Goal: Information Seeking & Learning: Compare options

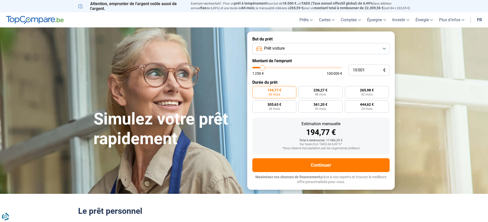
type input "11 000"
type input "11000"
type input "11 500"
type input "11500"
type input "12 500"
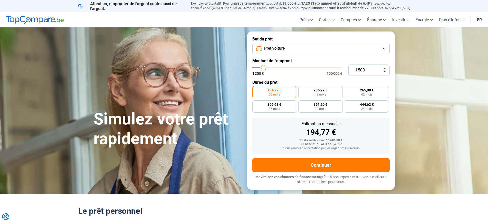
type input "12500"
type input "14 000"
type input "14000"
type input "15 000"
type input "15000"
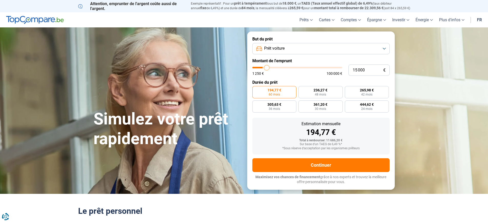
type input "16 000"
type input "16000"
type input "17 000"
type input "17000"
type input "17 750"
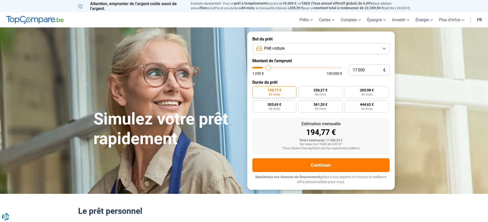
type input "17750"
type input "18 000"
type input "18000"
type input "18 500"
type input "18500"
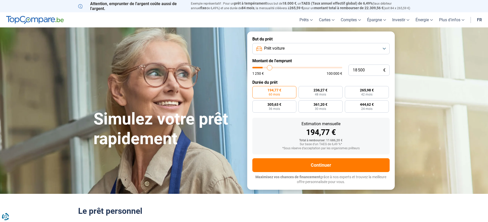
type input "18 750"
type input "18750"
type input "19 000"
type input "19000"
type input "19 250"
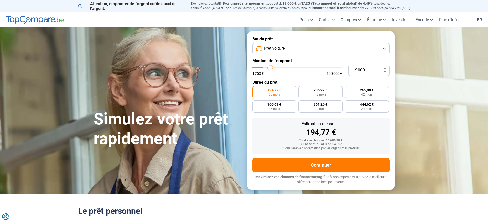
type input "19250"
type input "19 750"
type input "19750"
type input "20 000"
type input "20000"
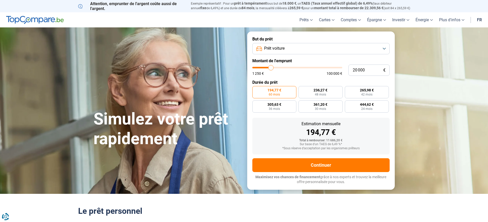
type input "20 250"
type input "20250"
type input "20 500"
type input "20500"
type input "21 250"
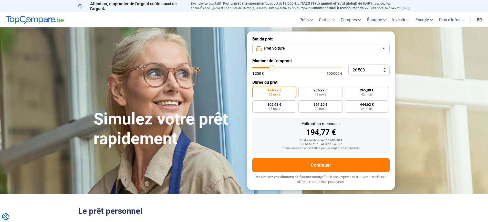
type input "21250"
type input "21 750"
type input "21750"
type input "22 000"
type input "22000"
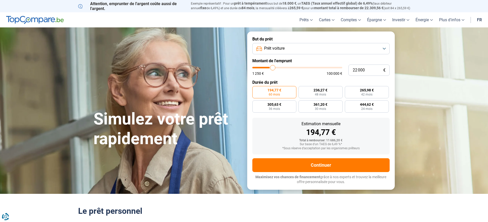
type input "22 750"
type input "22750"
type input "23 500"
type input "23500"
type input "24 500"
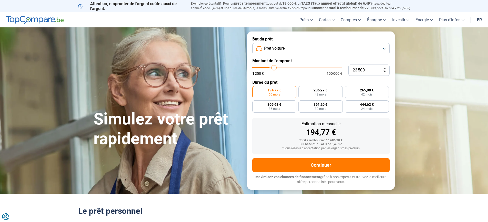
type input "24500"
type input "25 000"
type input "25000"
type input "25 750"
type input "25750"
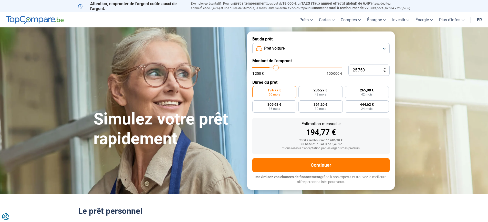
type input "26 500"
type input "26500"
type input "27 500"
type input "27500"
type input "27 750"
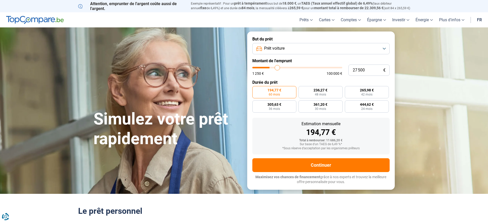
type input "27750"
type input "28 000"
type input "28000"
type input "28 750"
type input "28750"
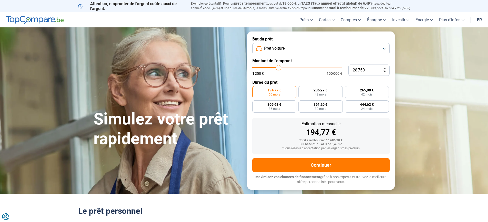
type input "29 000"
type input "29000"
type input "28 750"
type input "28750"
type input "28 250"
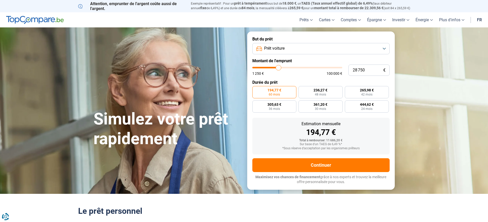
type input "28250"
type input "27 500"
type input "27500"
type input "26 750"
type input "26750"
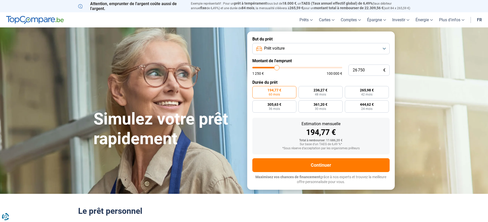
type input "26 500"
type input "26500"
type input "26 000"
type input "26000"
type input "25 750"
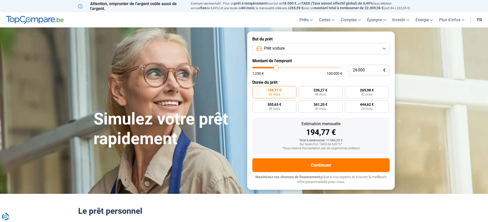
type input "25750"
type input "25 250"
type input "25250"
type input "25 000"
type input "25000"
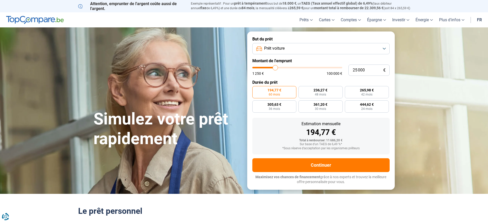
type input "24 750"
type input "24750"
type input "24 500"
type input "24500"
type input "24 250"
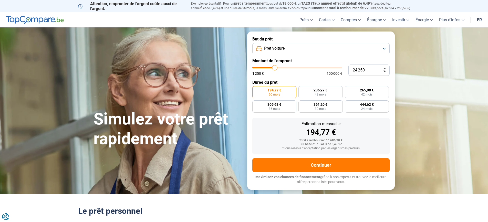
type input "24250"
type input "23 750"
type input "23750"
type input "23 500"
type input "23500"
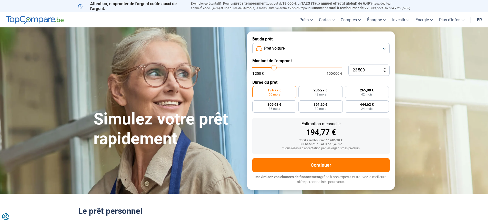
type input "23 250"
type input "23250"
type input "23 000"
type input "23000"
type input "22 750"
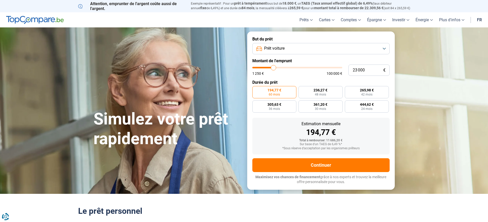
type input "22750"
type input "22 250"
type input "22250"
type input "22 000"
type input "22000"
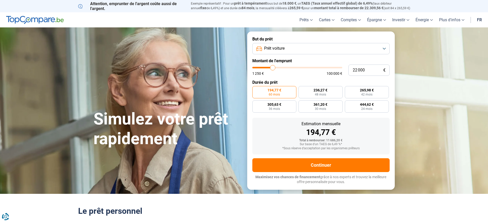
type input "21 750"
type input "21750"
type input "21 500"
type input "21500"
type input "21 250"
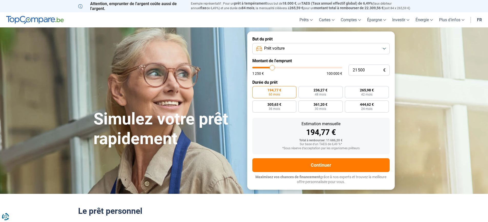
type input "21250"
type input "20 750"
type input "20750"
type input "20 500"
type input "20500"
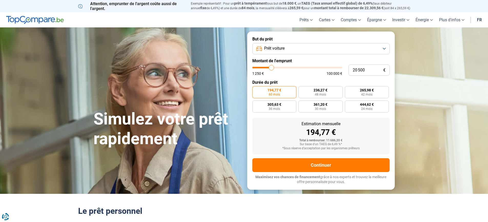
type input "20 250"
type input "20250"
type input "20 000"
type input "20000"
type input "19 750"
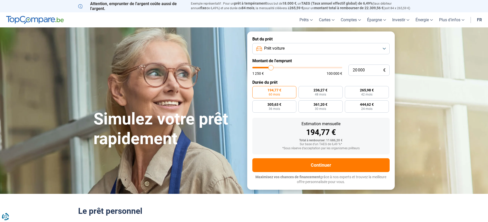
type input "19750"
type input "19 250"
type input "19250"
type input "19 000"
type input "19000"
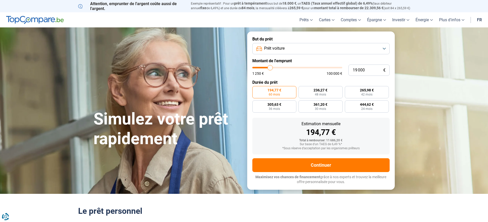
type input "18 750"
type input "18750"
type input "18 500"
type input "18500"
type input "18 000"
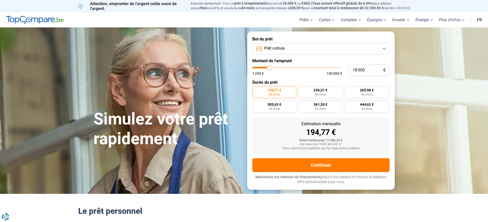
type input "18000"
type input "17 750"
type input "17750"
type input "17 500"
type input "17500"
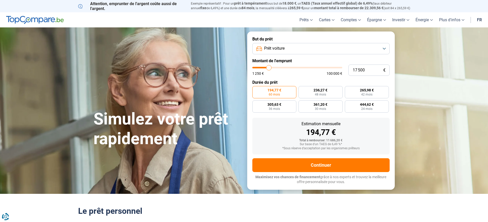
type input "17 250"
type input "17250"
type input "17 000"
type input "17000"
type input "16 500"
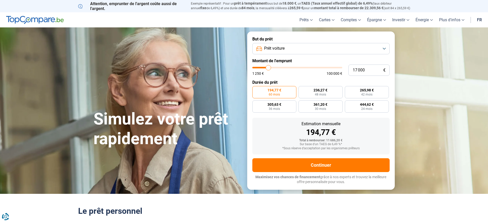
type input "16500"
type input "16 250"
type input "16250"
type input "16 000"
type input "16000"
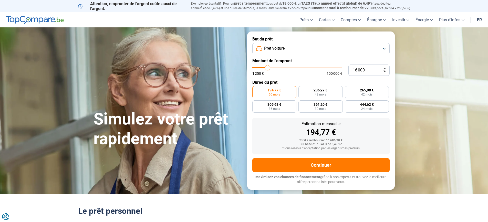
type input "15 750"
type input "15750"
type input "15 500"
type input "15500"
type input "15 000"
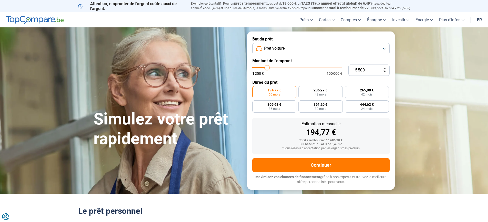
type input "15000"
type input "14 750"
type input "14750"
type input "14 500"
type input "14500"
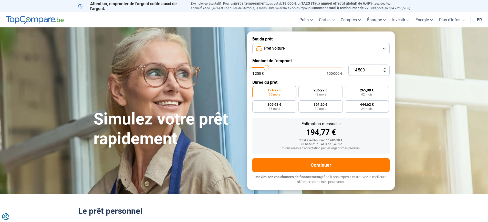
type input "14 250"
type input "14250"
type input "14 000"
type input "14000"
type input "13 500"
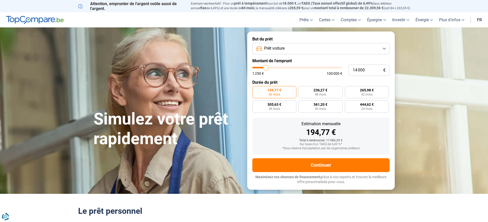
type input "13500"
type input "13 250"
type input "13250"
type input "13 000"
type input "13000"
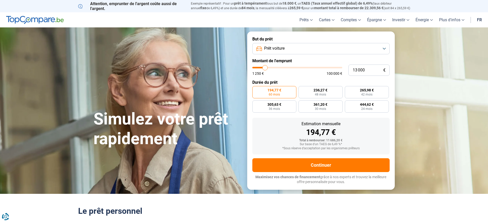
type input "12 750"
type input "12750"
type input "12 500"
type input "12500"
type input "12 000"
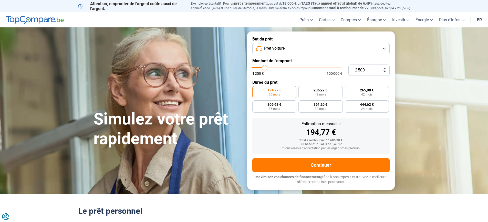
type input "12000"
type input "11 750"
type input "11250"
click at [264, 68] on input "range" at bounding box center [298, 68] width 90 height 2
type input "11 250"
